Goal: Task Accomplishment & Management: Manage account settings

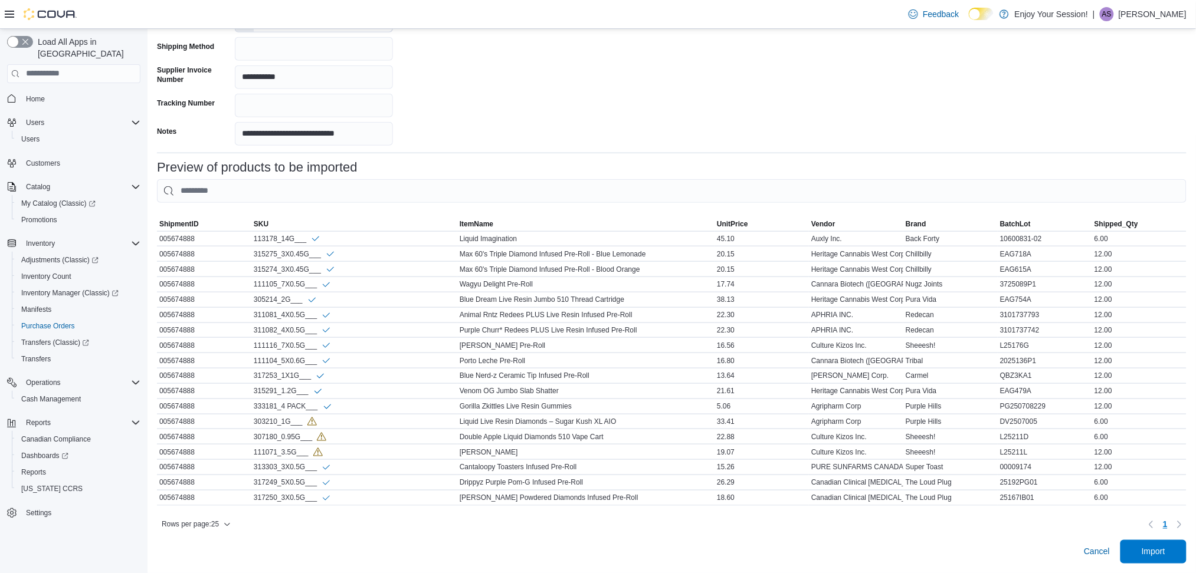
scroll to position [324, 0]
click at [1165, 553] on span "Import" at bounding box center [1154, 552] width 24 height 12
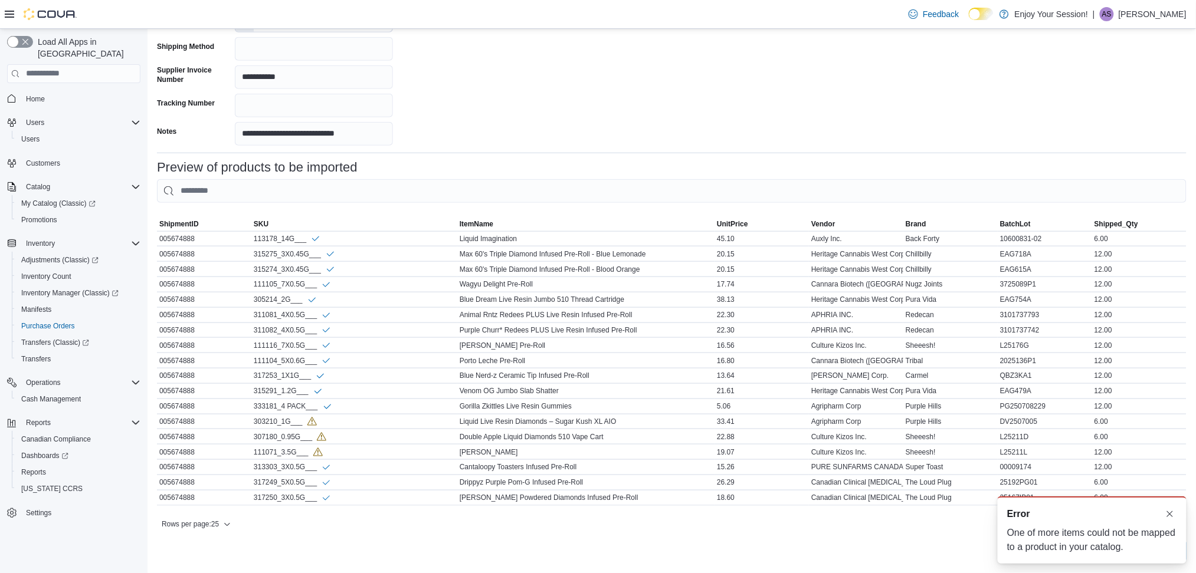
scroll to position [0, 0]
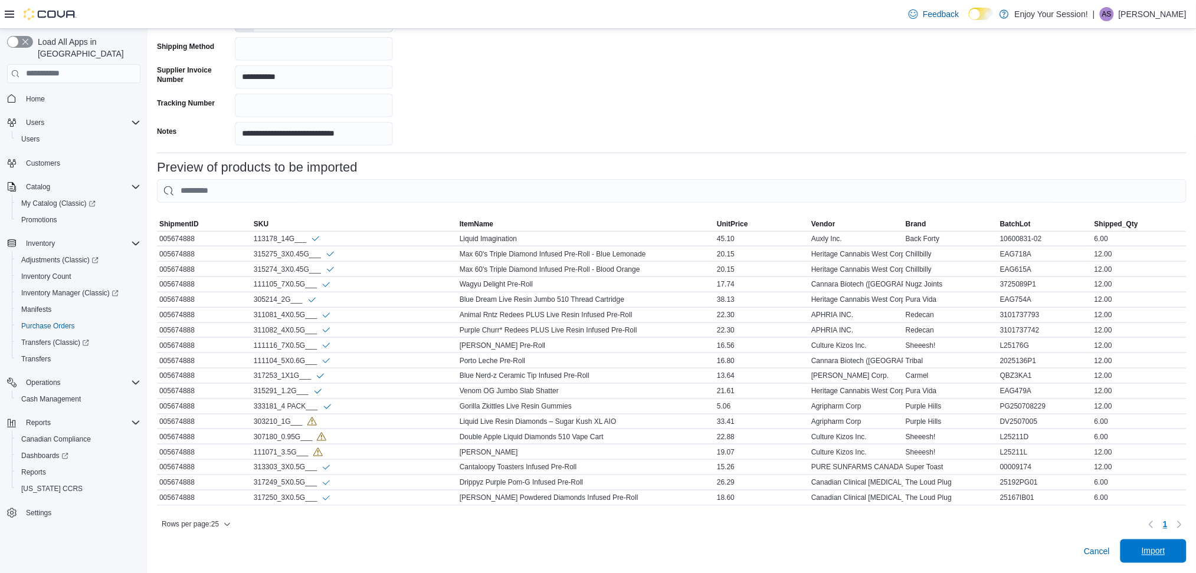
click at [1144, 552] on span "Import" at bounding box center [1153, 552] width 52 height 24
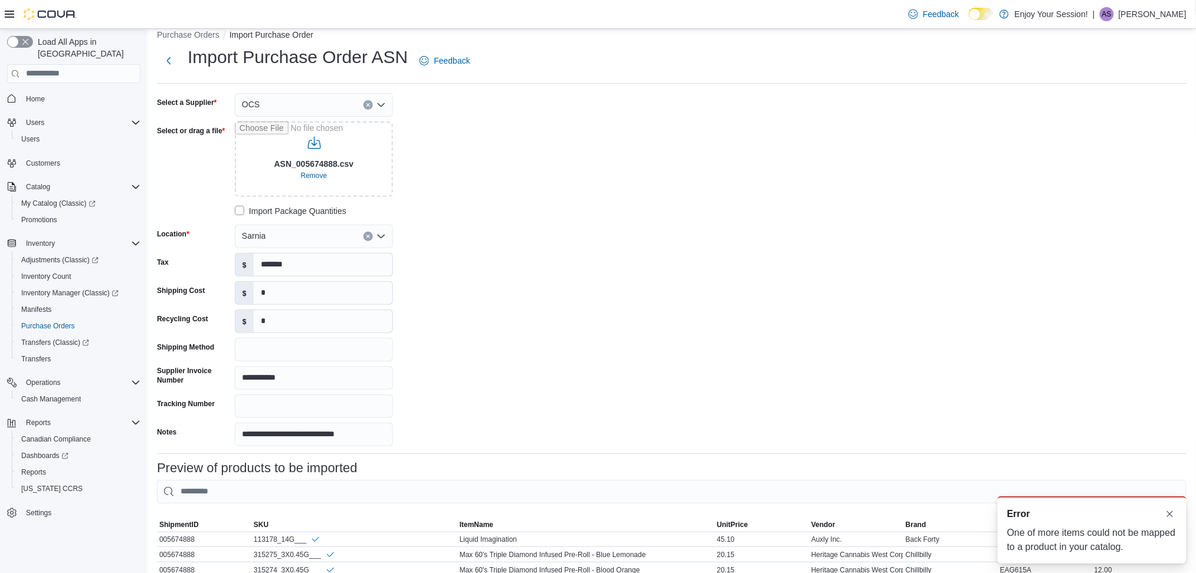
scroll to position [9, 0]
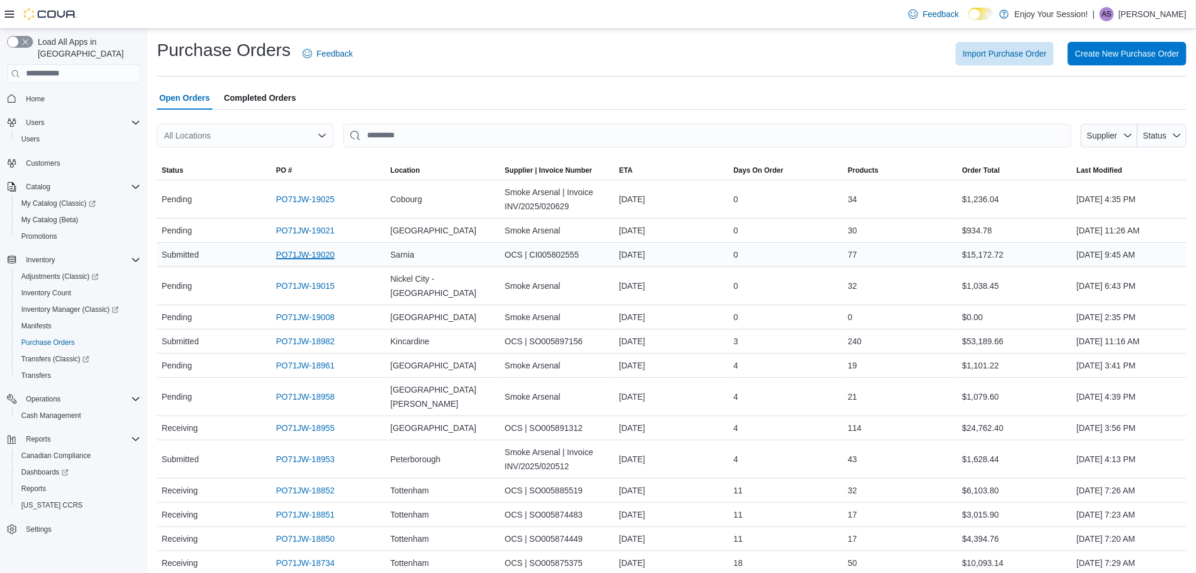
click at [289, 258] on link "PO71JW-19020" at bounding box center [305, 255] width 58 height 14
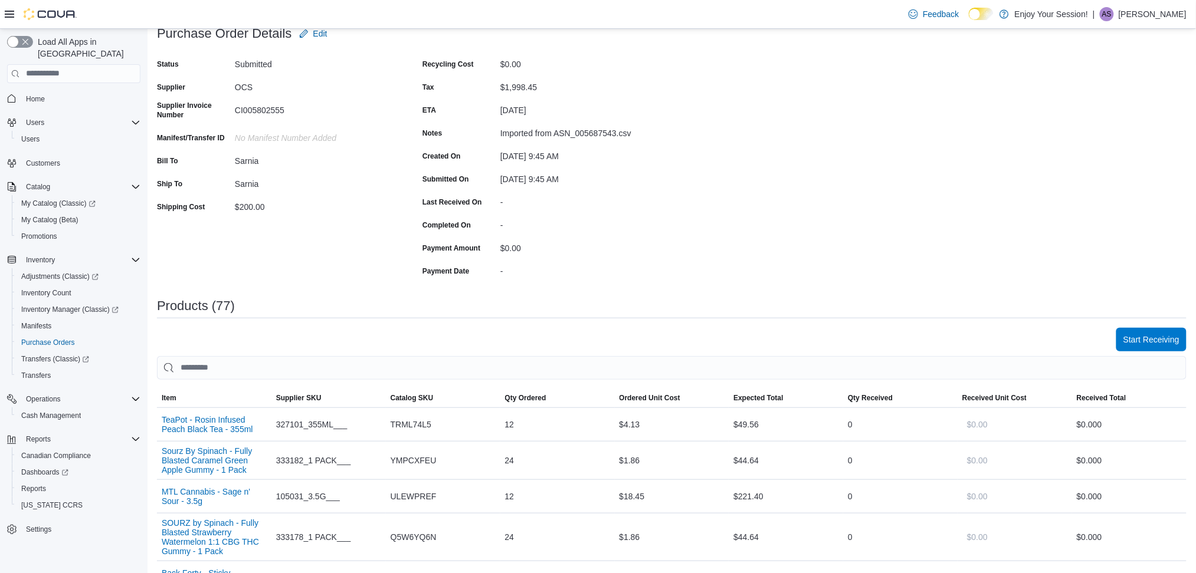
scroll to position [157, 0]
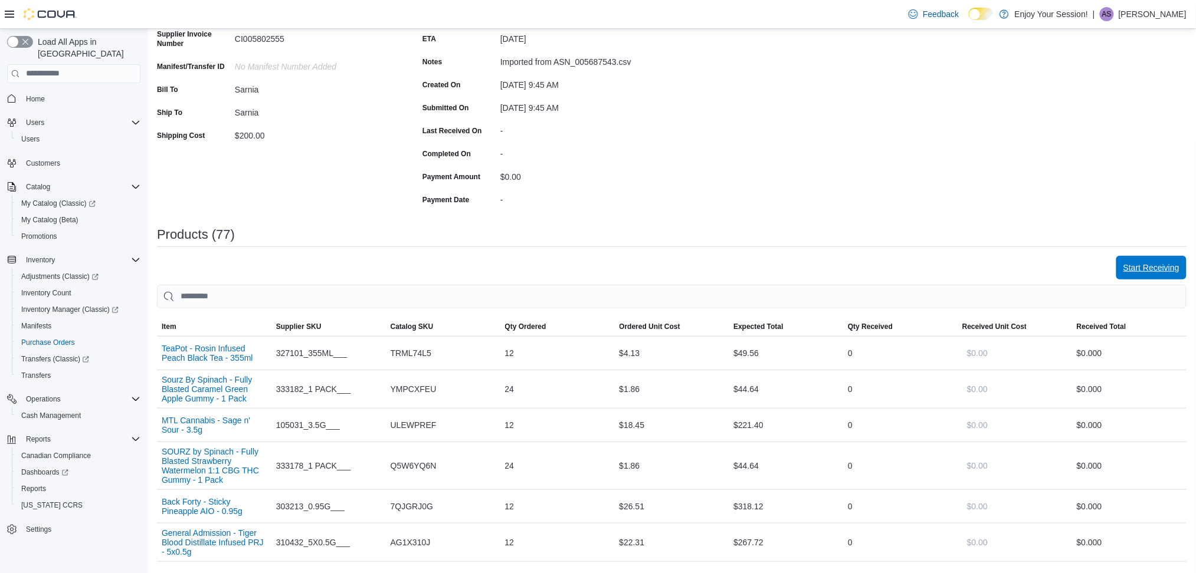
click at [1167, 258] on span "Start Receiving" at bounding box center [1151, 268] width 56 height 24
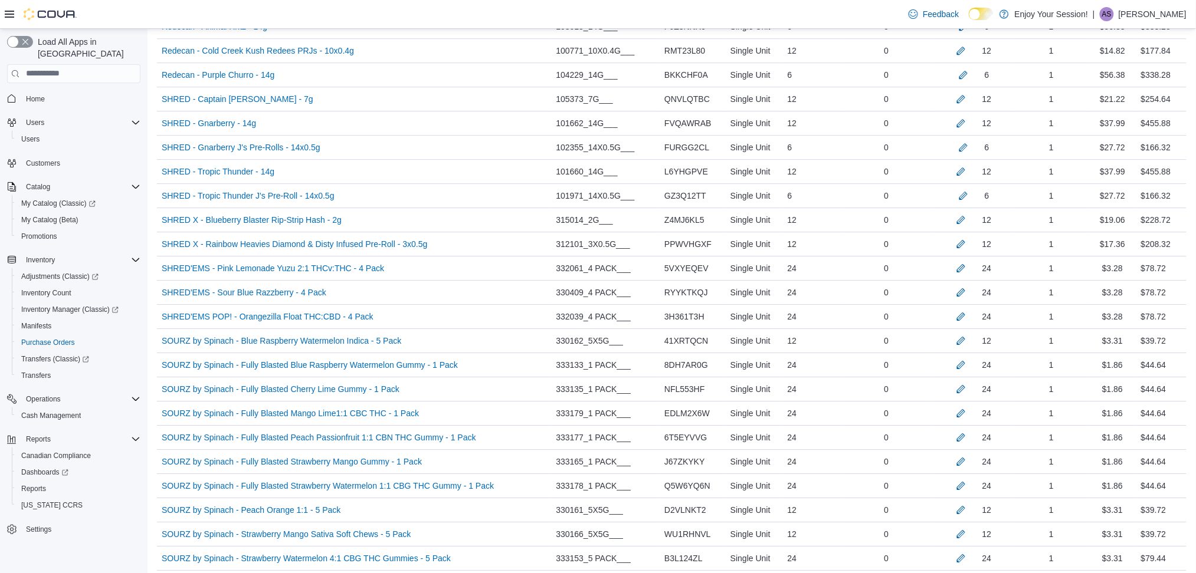
scroll to position [1857, 0]
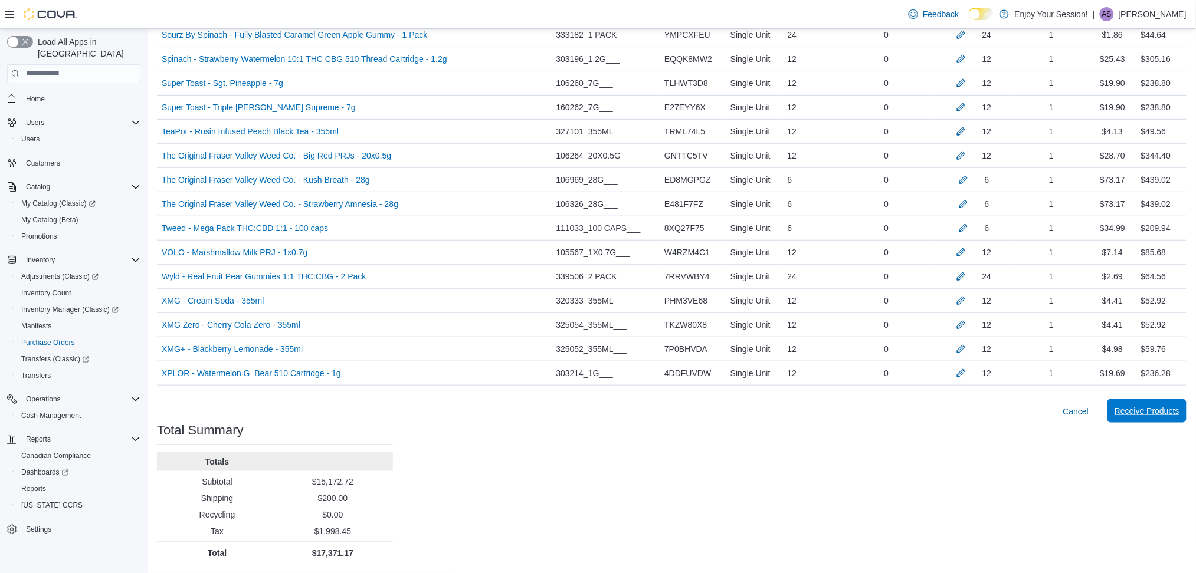
click at [1158, 414] on span "Receive Products" at bounding box center [1147, 411] width 65 height 12
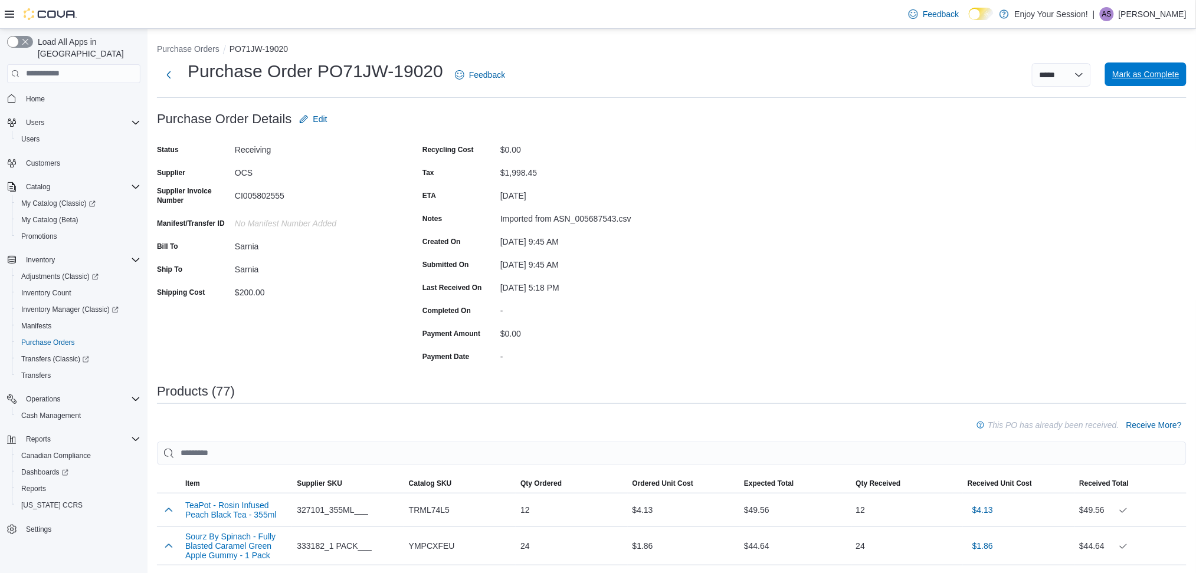
click at [1166, 83] on span "Mark as Complete" at bounding box center [1145, 75] width 67 height 24
